Goal: Information Seeking & Learning: Learn about a topic

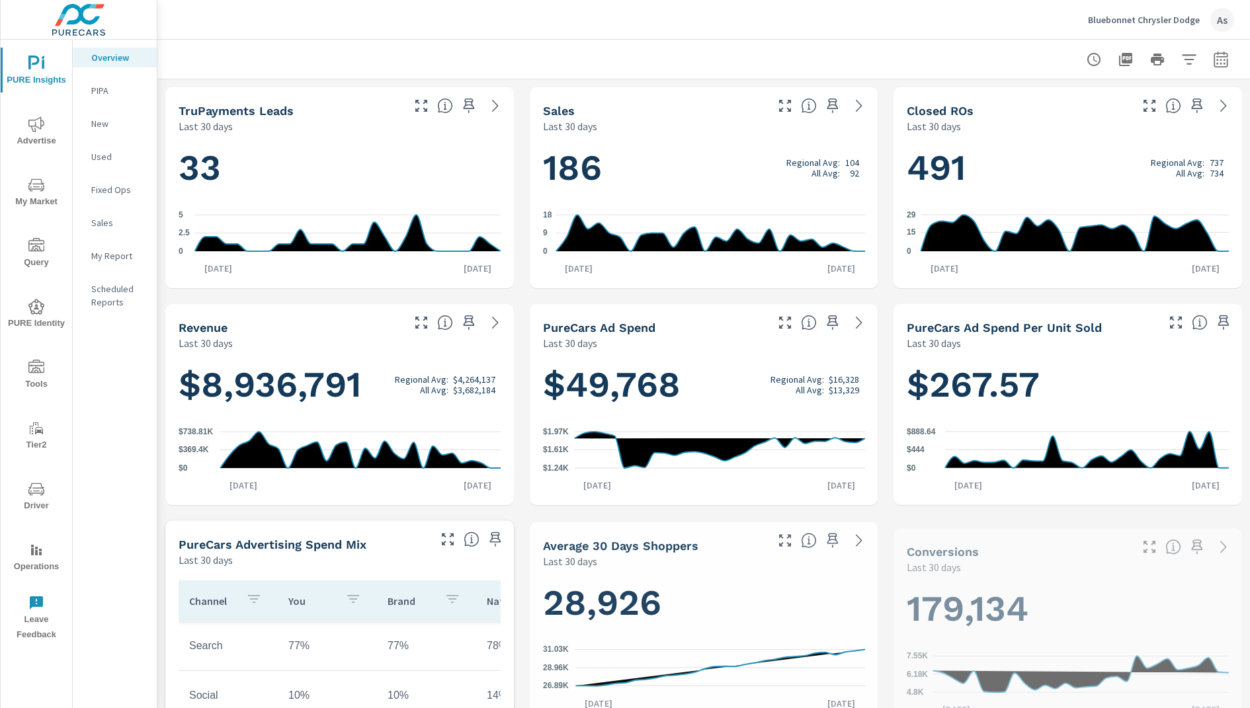
scroll to position [1, 0]
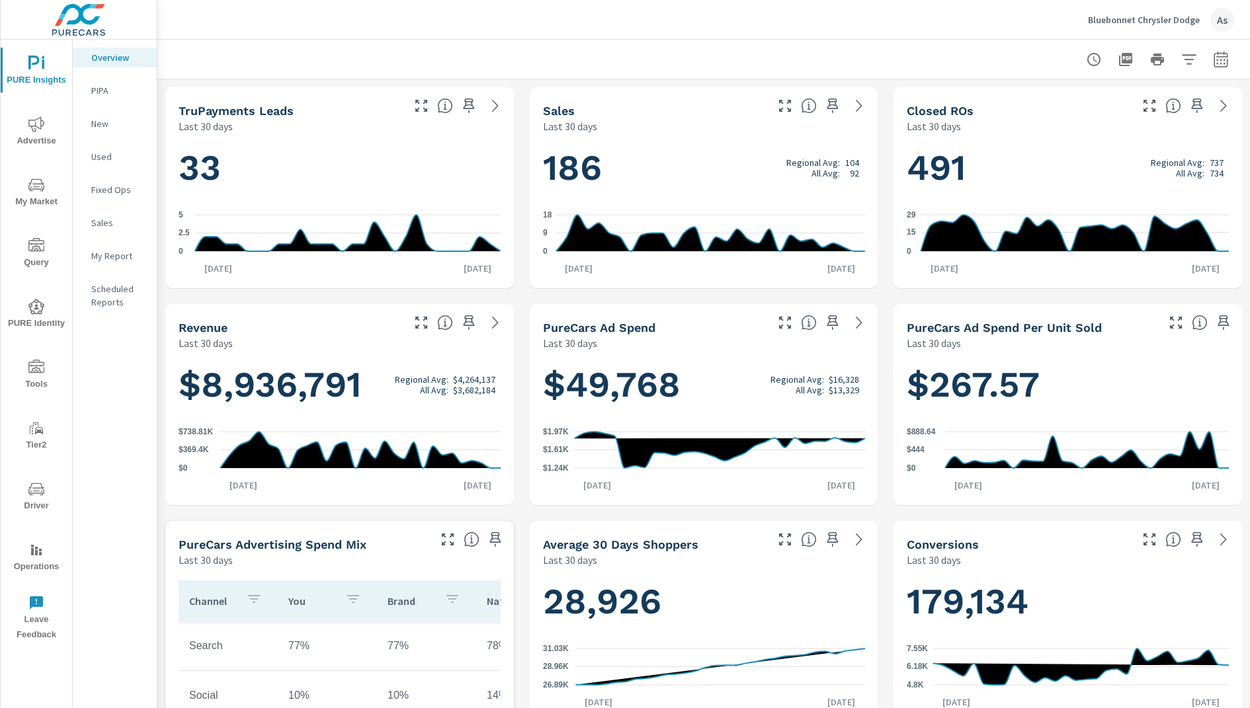
click at [36, 312] on icon "nav menu" at bounding box center [36, 307] width 16 height 16
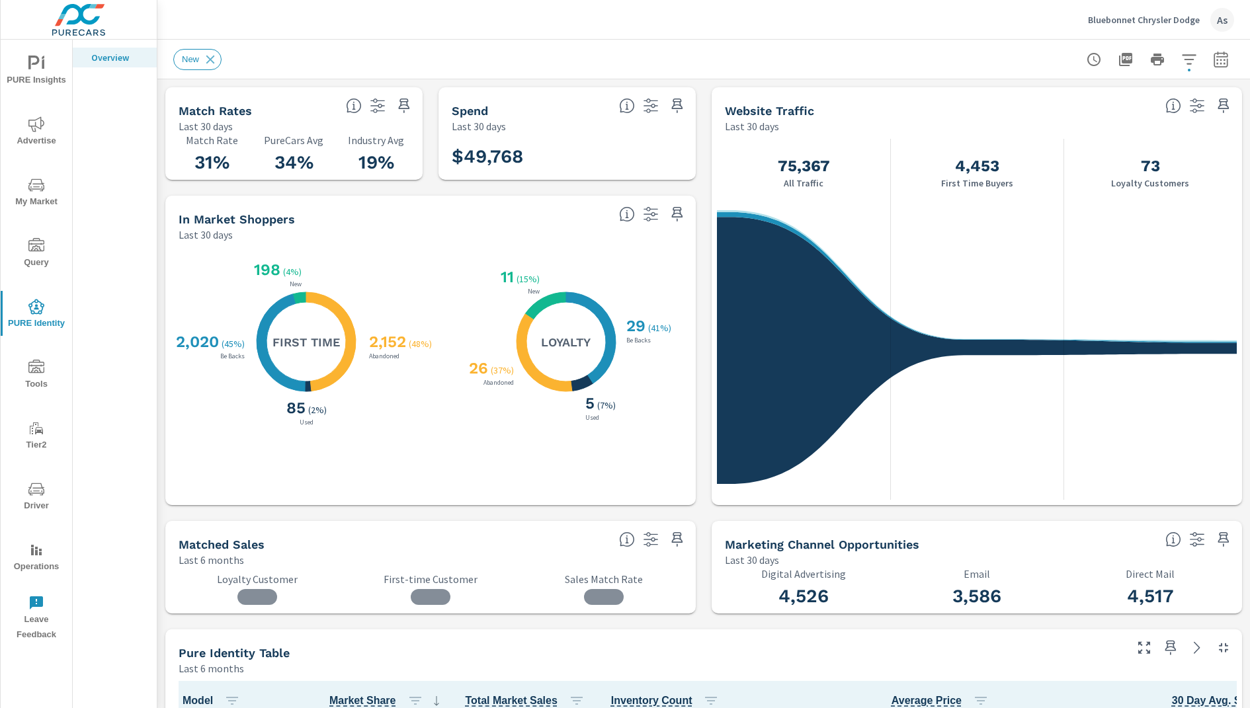
click at [373, 19] on div "Bluebonnet Chrysler Dodge As" at bounding box center [703, 19] width 1061 height 39
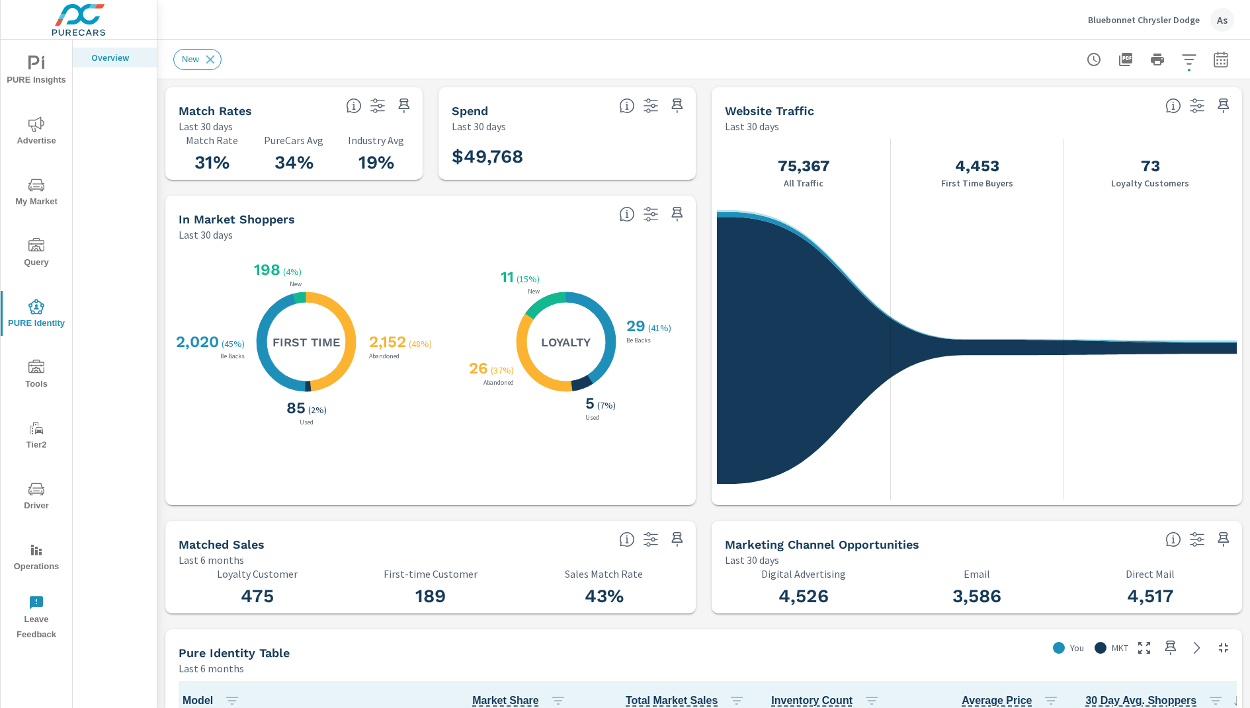
click at [696, 77] on div "New" at bounding box center [703, 59] width 1061 height 39
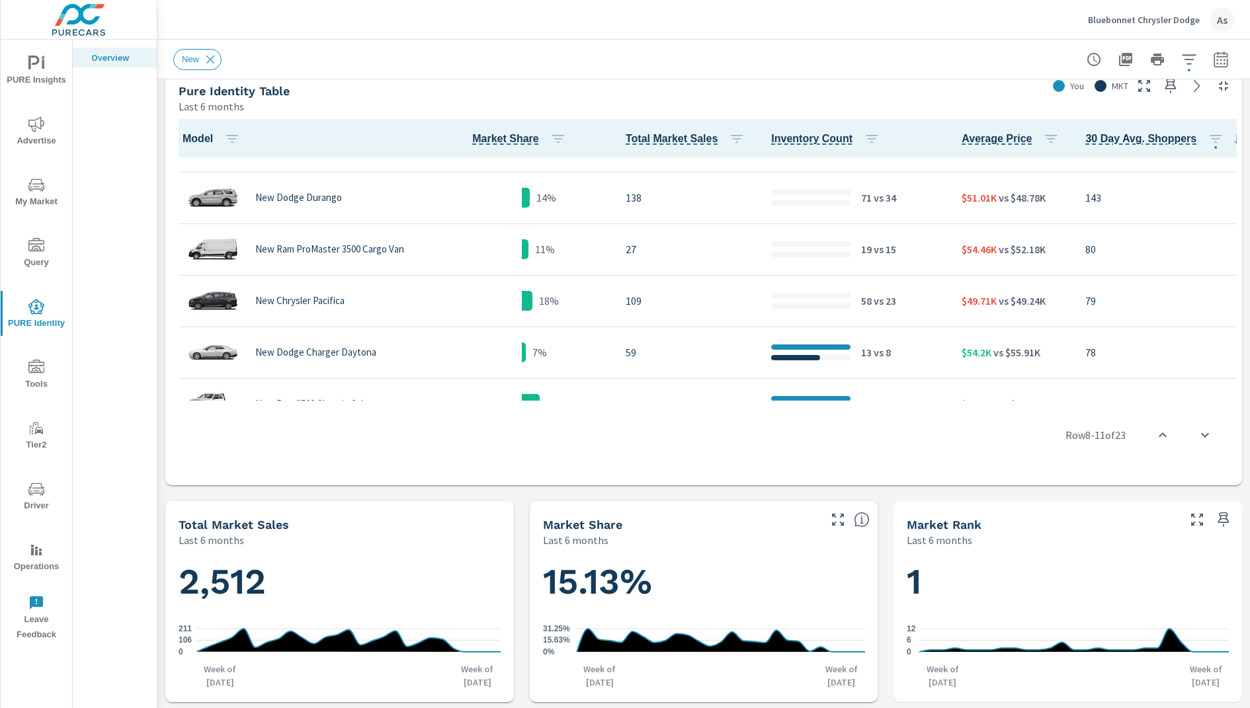
scroll to position [0, 0]
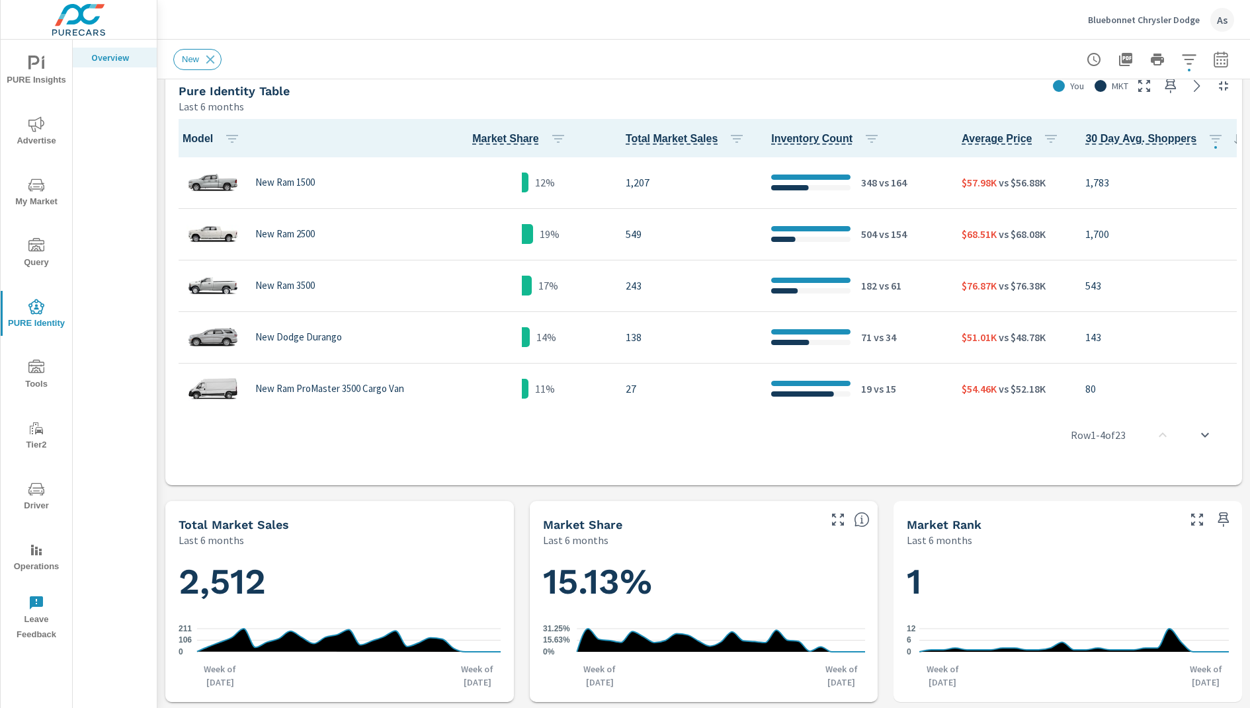
click at [616, 48] on div "New" at bounding box center [703, 59] width 1061 height 39
click at [1222, 64] on icon "button" at bounding box center [1221, 60] width 16 height 16
select select "Last 6 months"
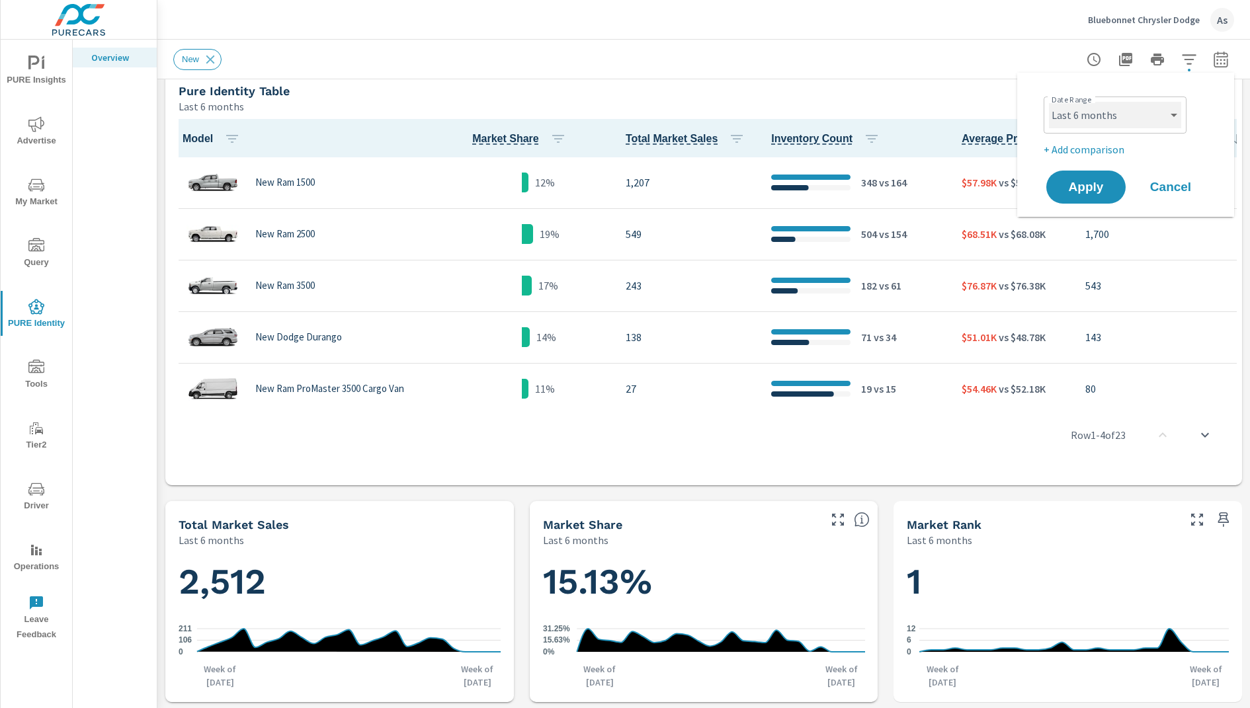
click at [1116, 117] on select "Custom [DATE] Last week Last 7 days Last 14 days Last 30 days Last 45 days Last…" at bounding box center [1115, 115] width 132 height 26
click at [1049, 102] on select "Custom [DATE] Last week Last 7 days Last 14 days Last 30 days Last 45 days Last…" at bounding box center [1115, 115] width 132 height 26
click at [1106, 190] on span "Apply" at bounding box center [1086, 187] width 54 height 13
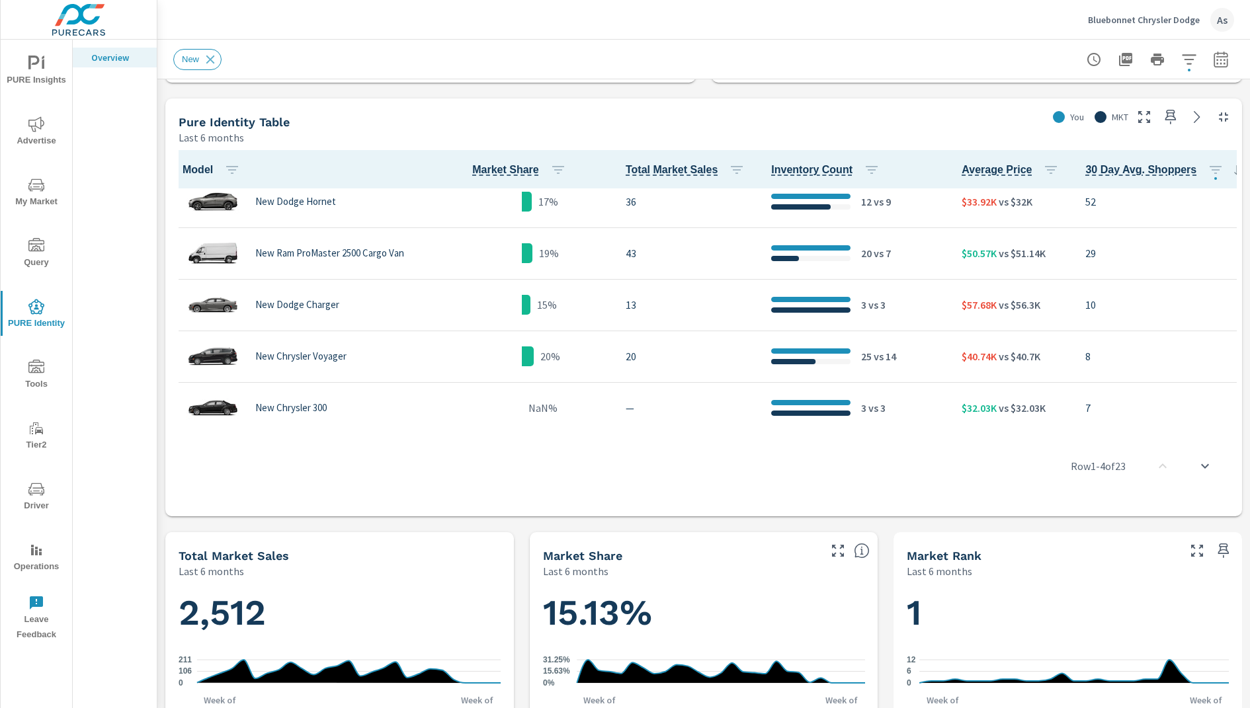
scroll to position [474, 0]
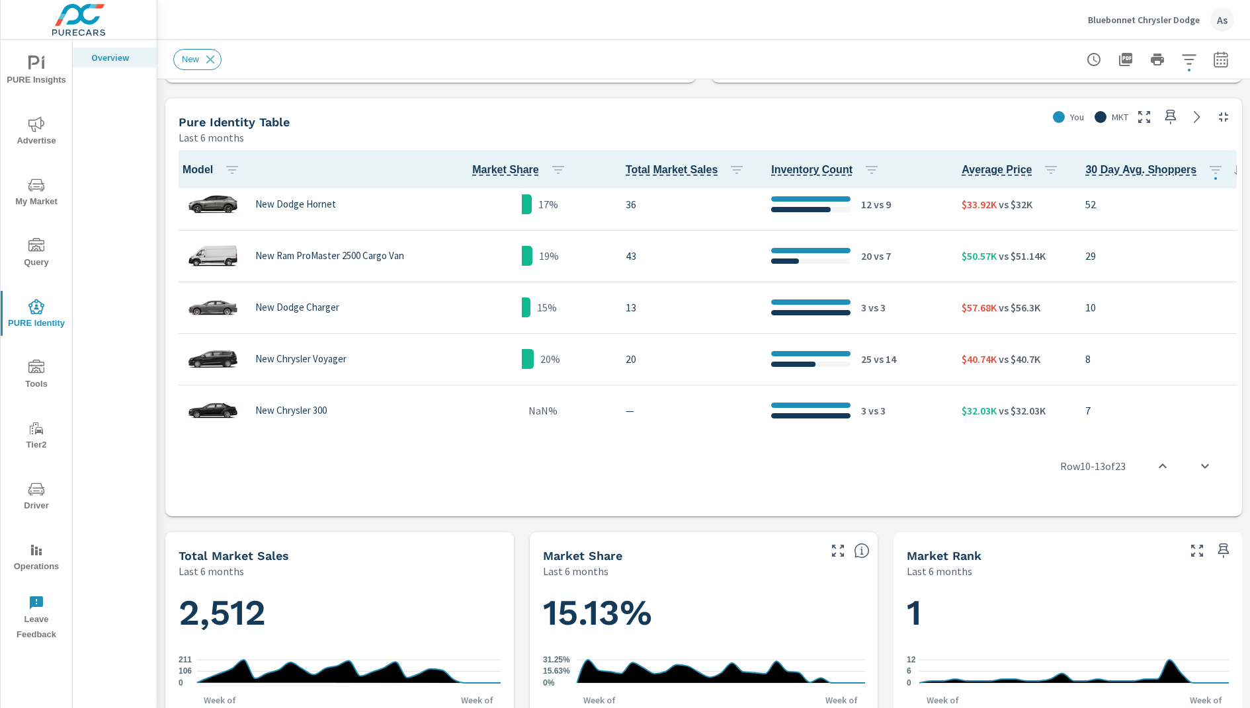
click at [886, 573] on div "Match Rates Last 30 days 31% Match Rate 34% PureCars Avg 19% Industry Avg Spend…" at bounding box center [703, 470] width 1093 height 1844
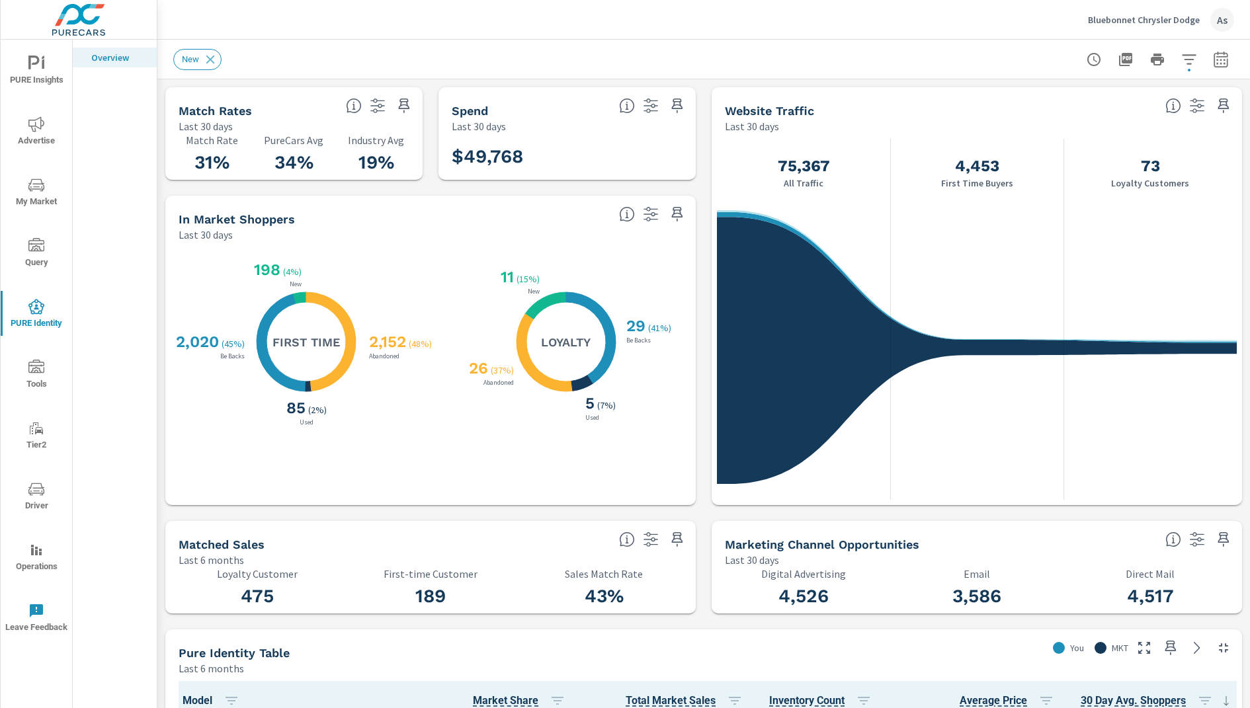
click at [712, 138] on div "Website Traffic Last 30 days 75,367 All Traffic 4,453 First Time Buyers 73 Loya…" at bounding box center [977, 296] width 530 height 418
click at [1221, 55] on icon "button" at bounding box center [1221, 60] width 16 height 16
select select "Last 6 months"
click at [1091, 151] on p "+ Add comparison" at bounding box center [1128, 150] width 169 height 16
select select "Previous period"
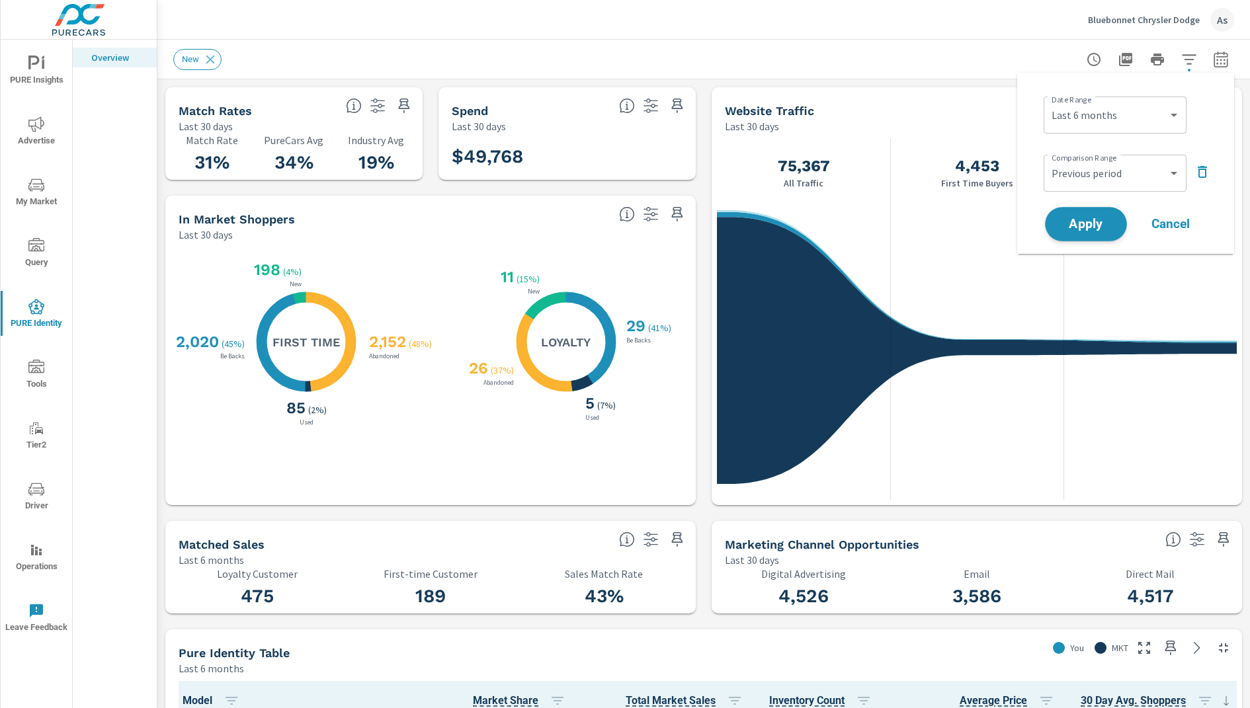
click at [1077, 224] on span "Apply" at bounding box center [1086, 224] width 54 height 13
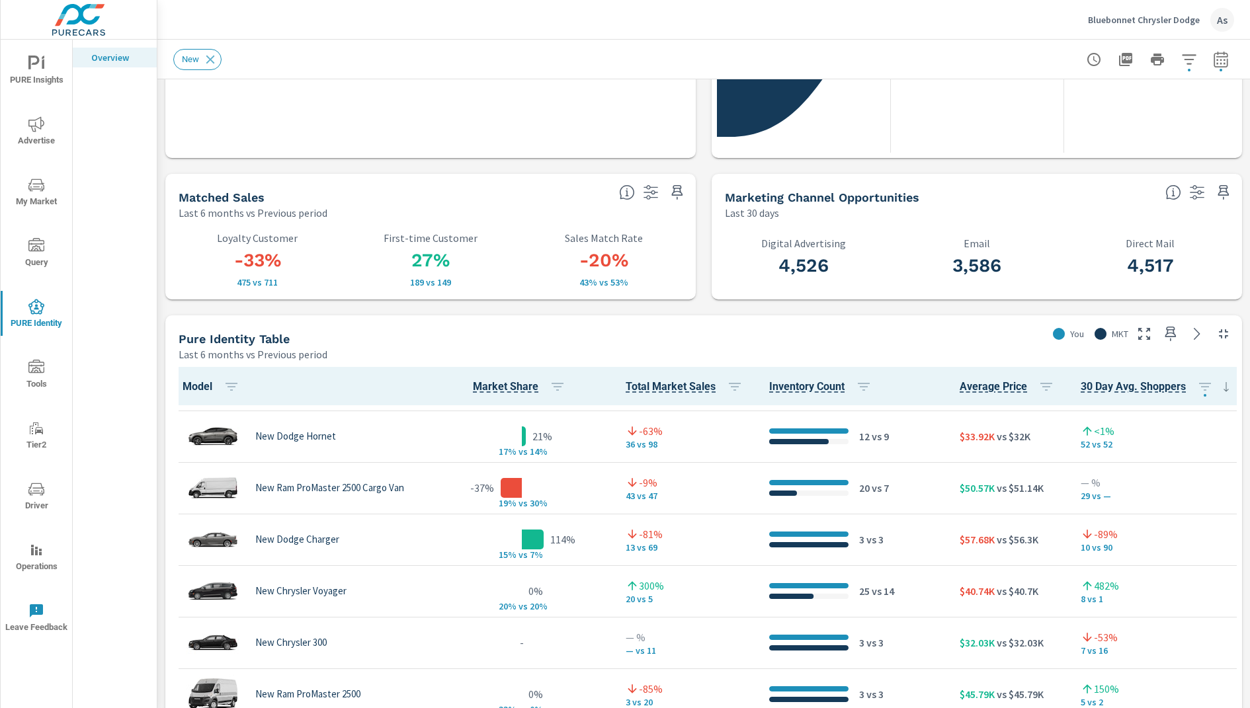
scroll to position [487, 0]
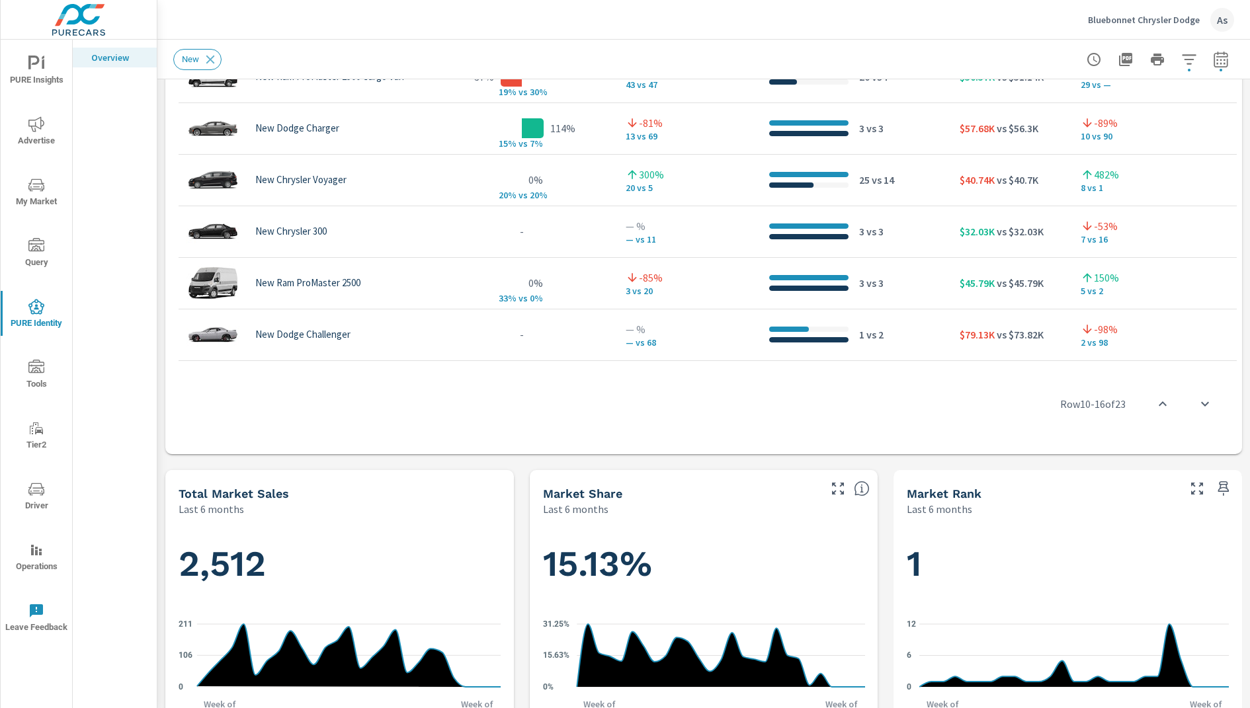
scroll to position [894, 0]
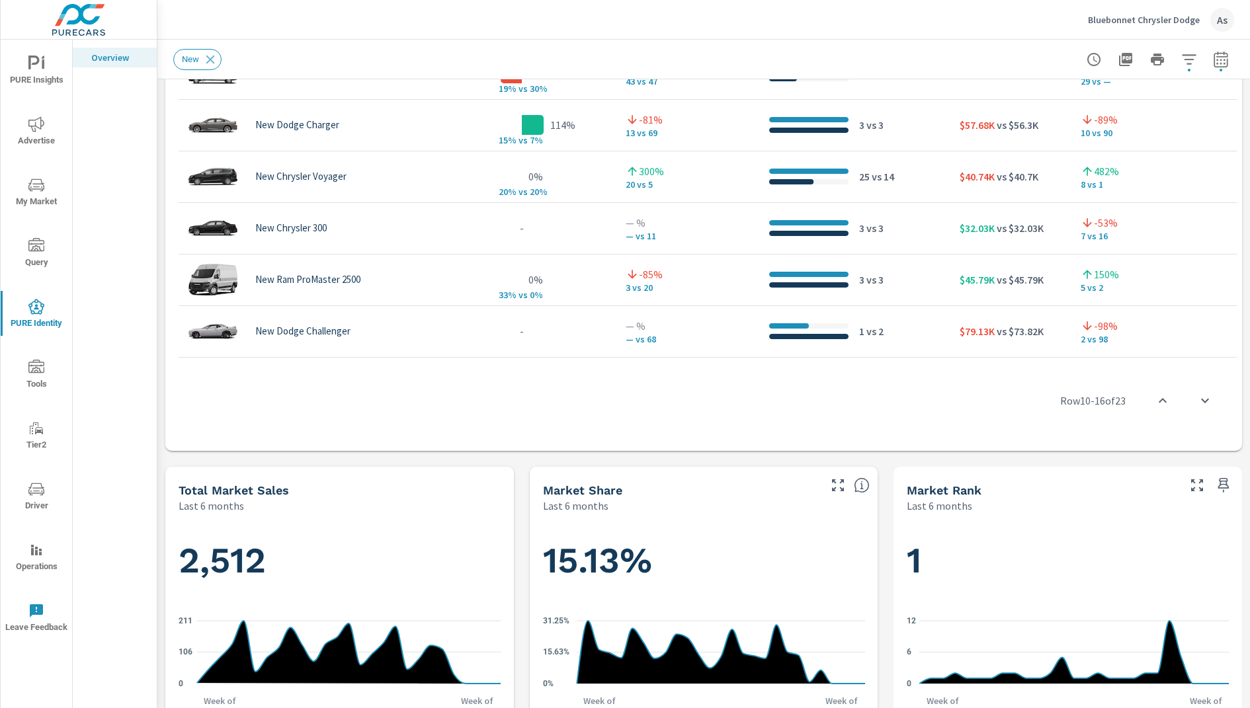
click at [691, 454] on div "Match Rates Last 30 days 31% Match Rate 34% PureCars Avg 19% Industry Avg Spend…" at bounding box center [703, 388] width 1093 height 2406
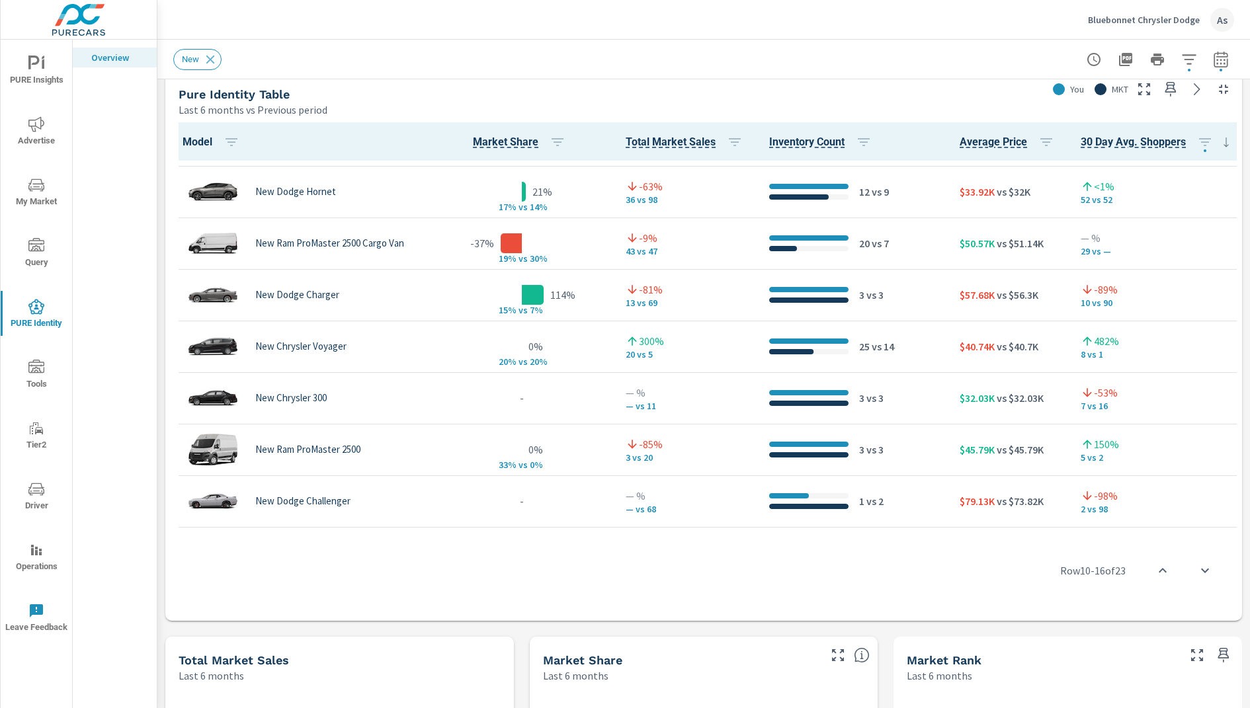
scroll to position [723, 0]
click at [888, 638] on div "Match Rates Last 30 days 31% Match Rate 34% PureCars Avg 19% Industry Avg Spend…" at bounding box center [703, 559] width 1093 height 2406
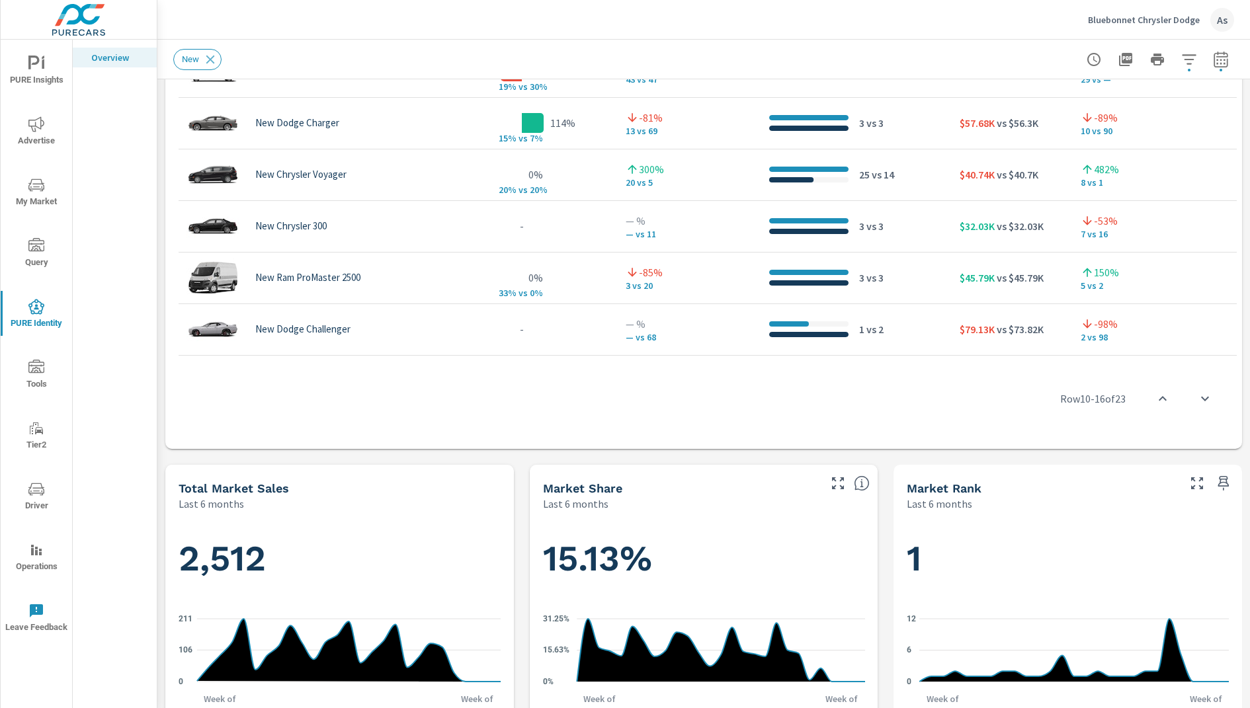
scroll to position [897, 0]
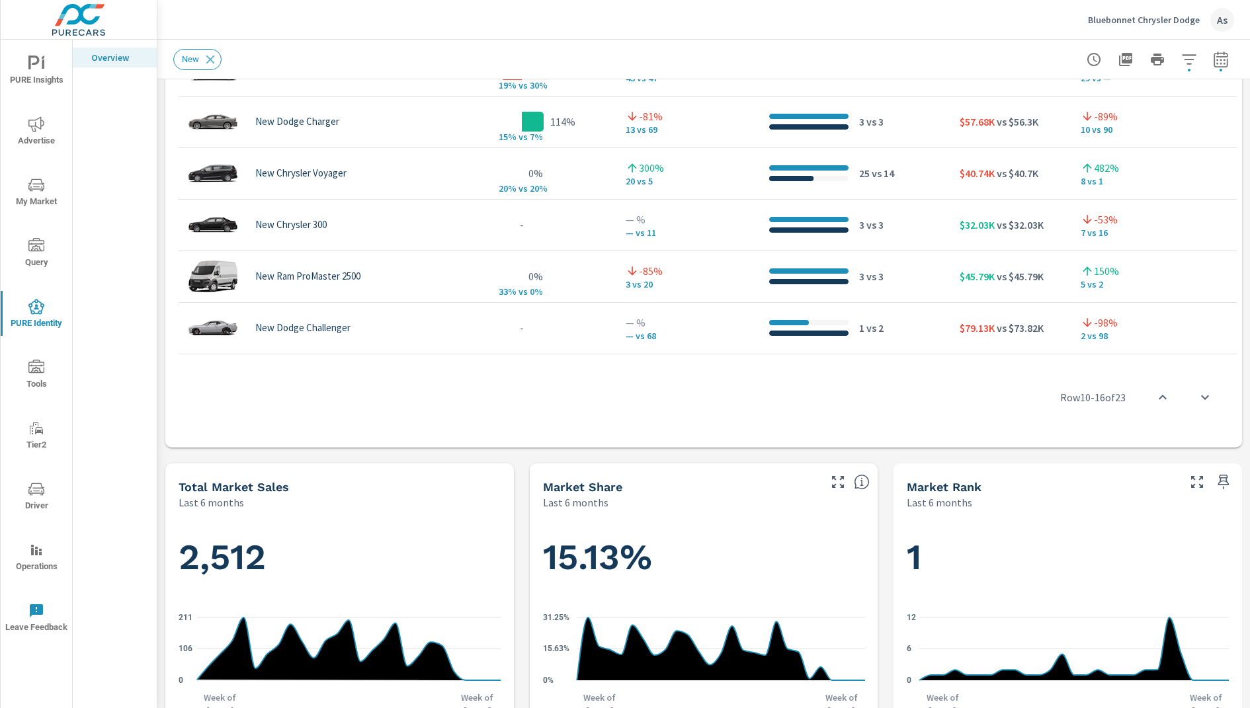
click at [887, 473] on div "Match Rates Last 30 days 31% Match Rate 34% PureCars Avg 19% Industry Avg Spend…" at bounding box center [703, 385] width 1093 height 2406
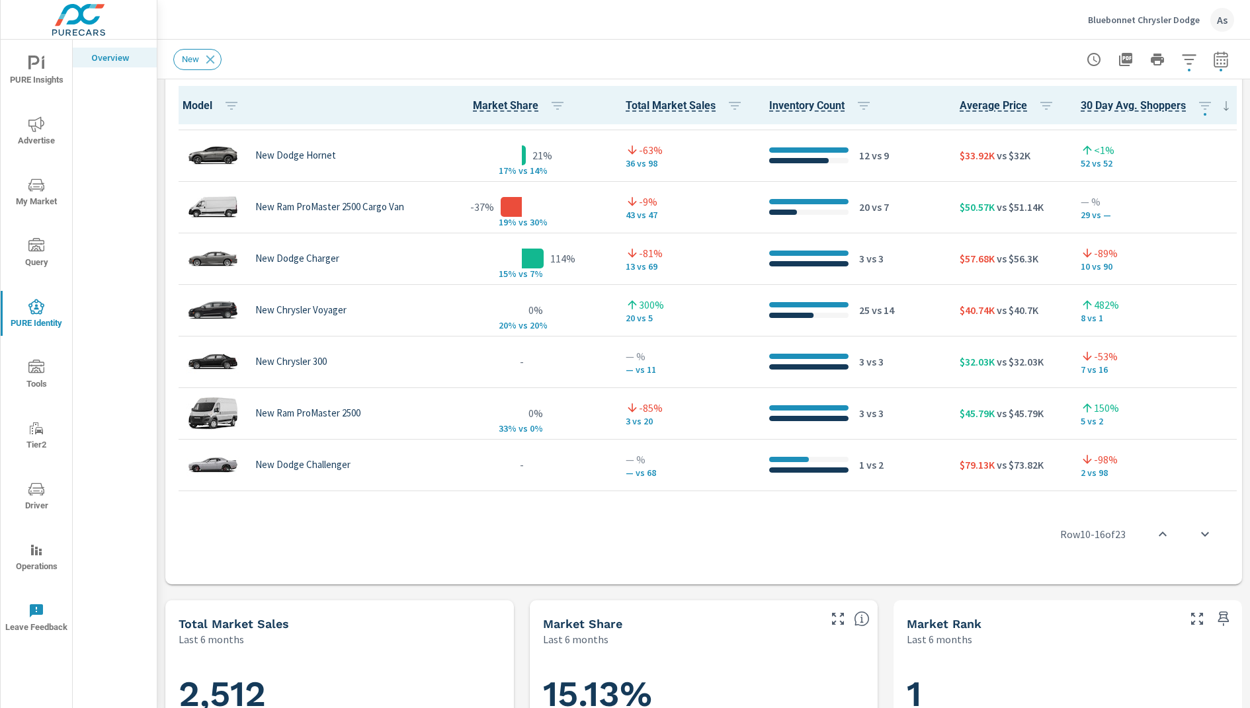
scroll to position [534, 0]
